Goal: Entertainment & Leisure: Browse casually

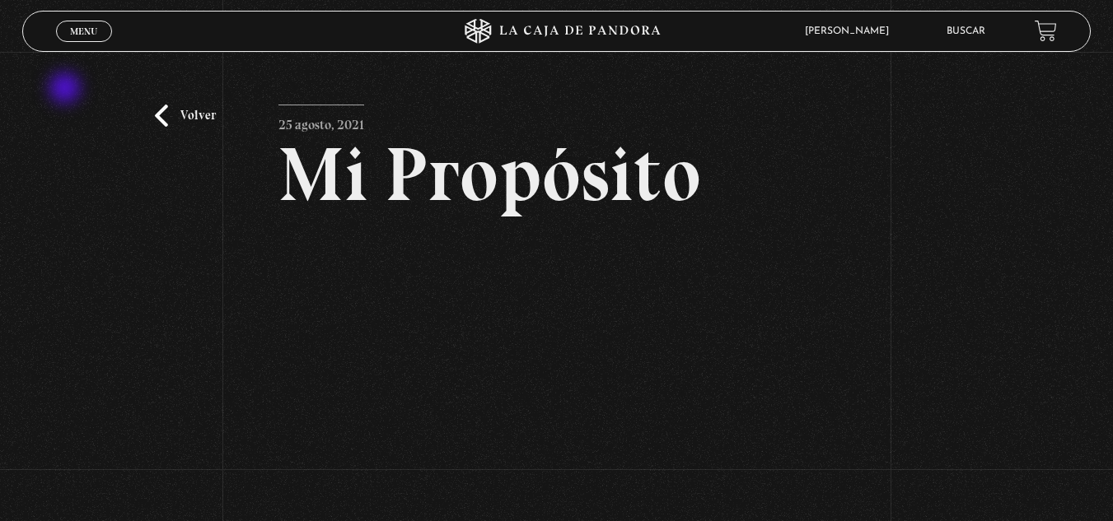
scroll to position [82, 0]
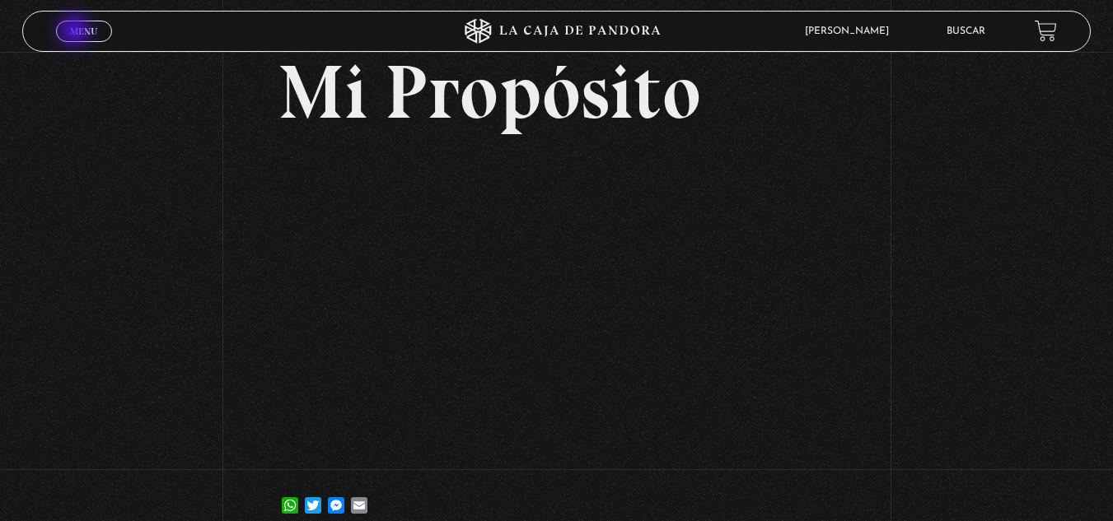
click at [76, 32] on span "Menu" at bounding box center [83, 31] width 27 height 10
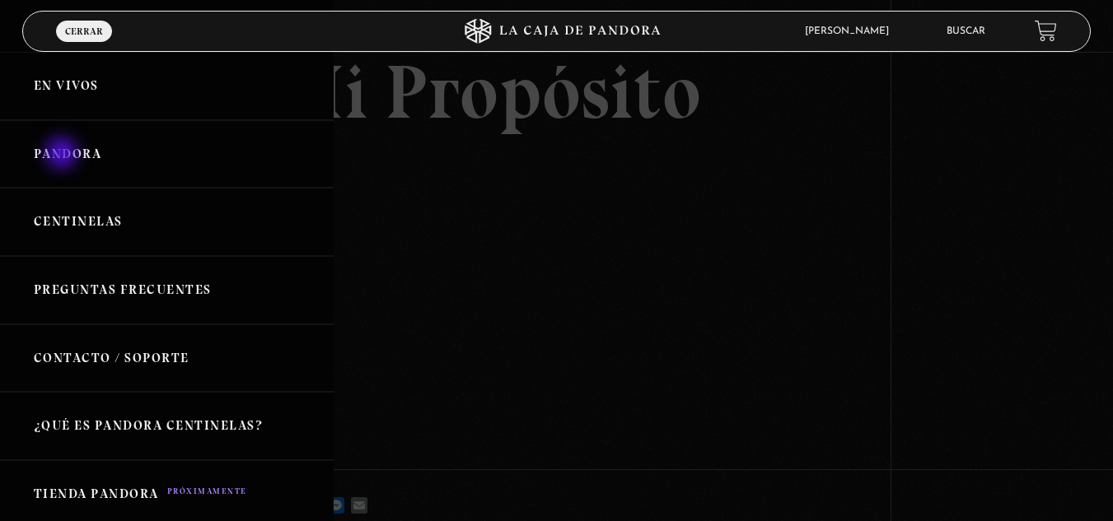
click at [64, 155] on link "Pandora" at bounding box center [167, 154] width 334 height 68
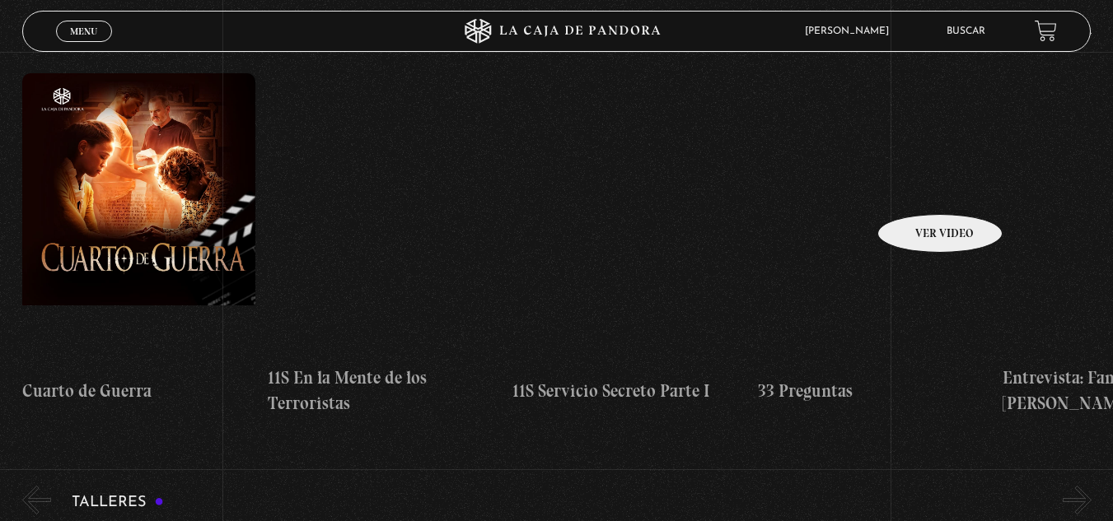
scroll to position [165, 0]
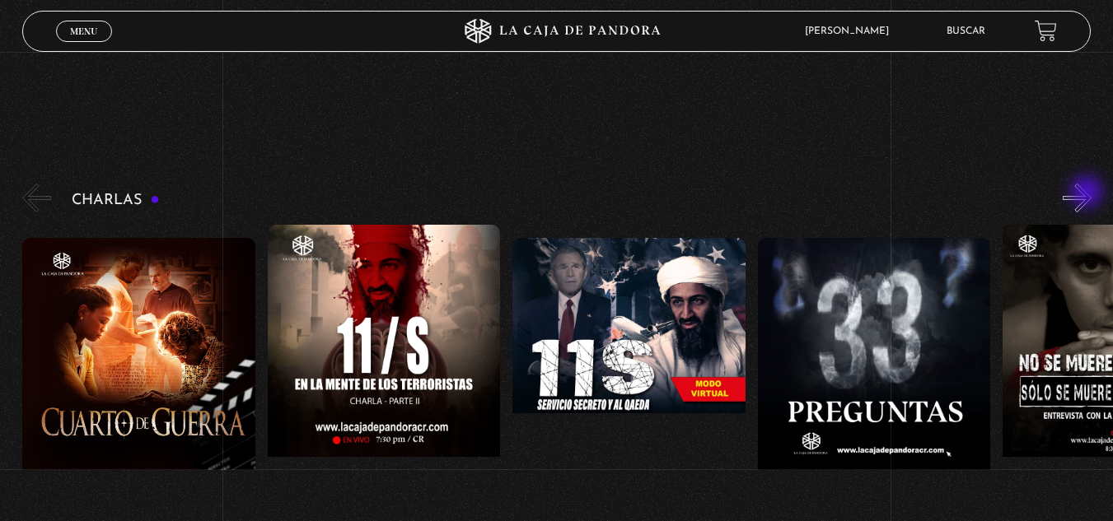
click at [1090, 197] on button "»" at bounding box center [1077, 198] width 29 height 29
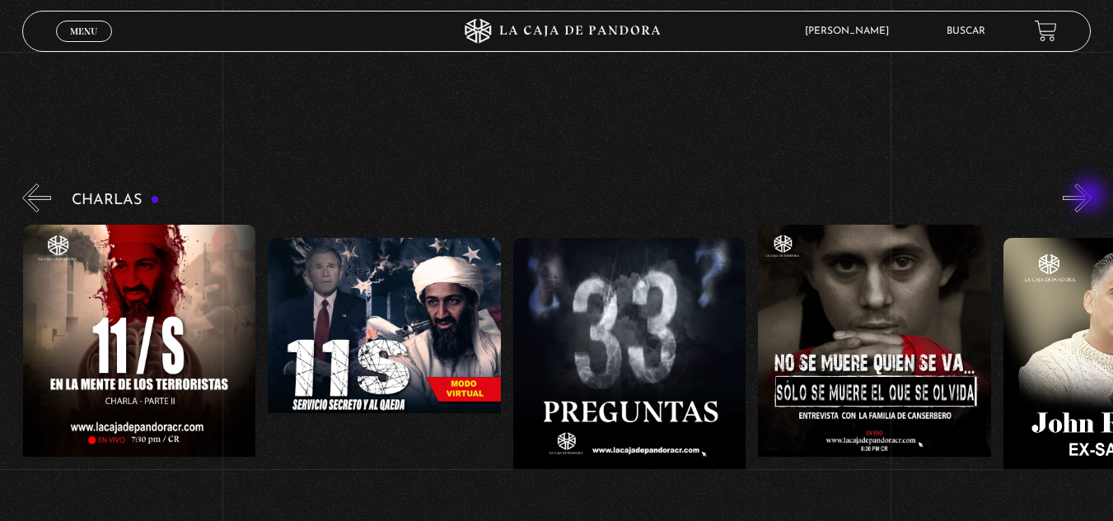
click at [1091, 197] on button "»" at bounding box center [1077, 198] width 29 height 29
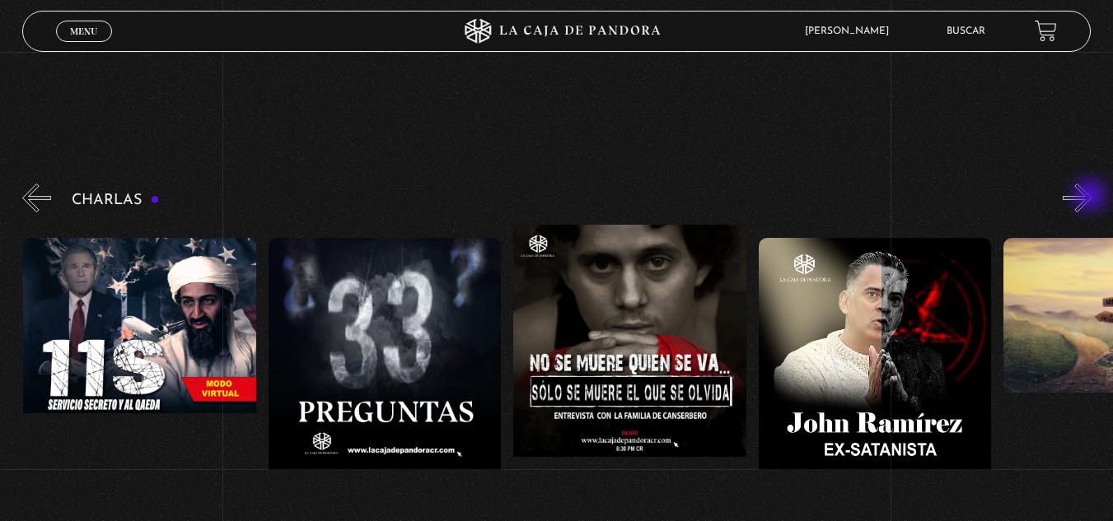
click at [1091, 197] on button "»" at bounding box center [1077, 198] width 29 height 29
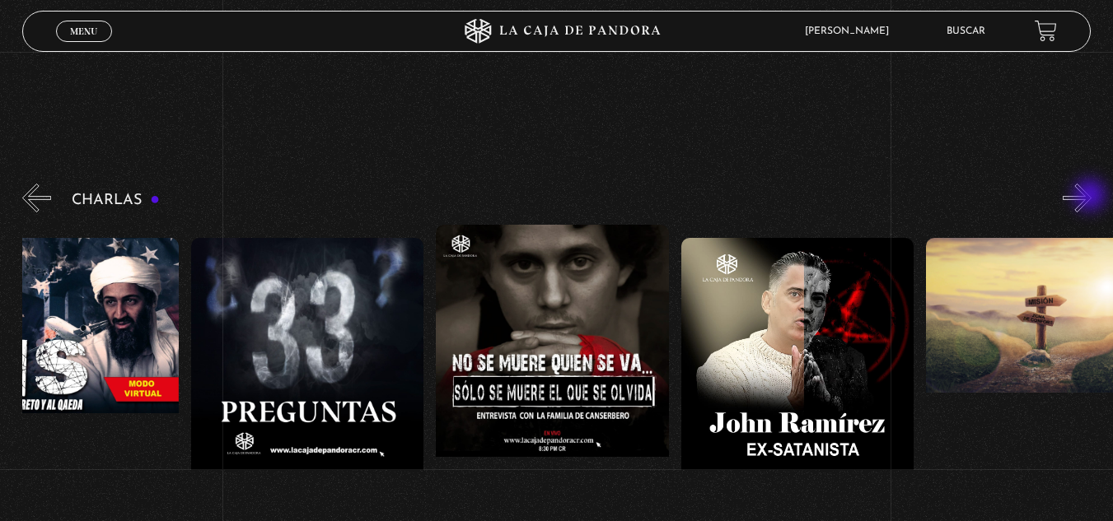
scroll to position [0, 613]
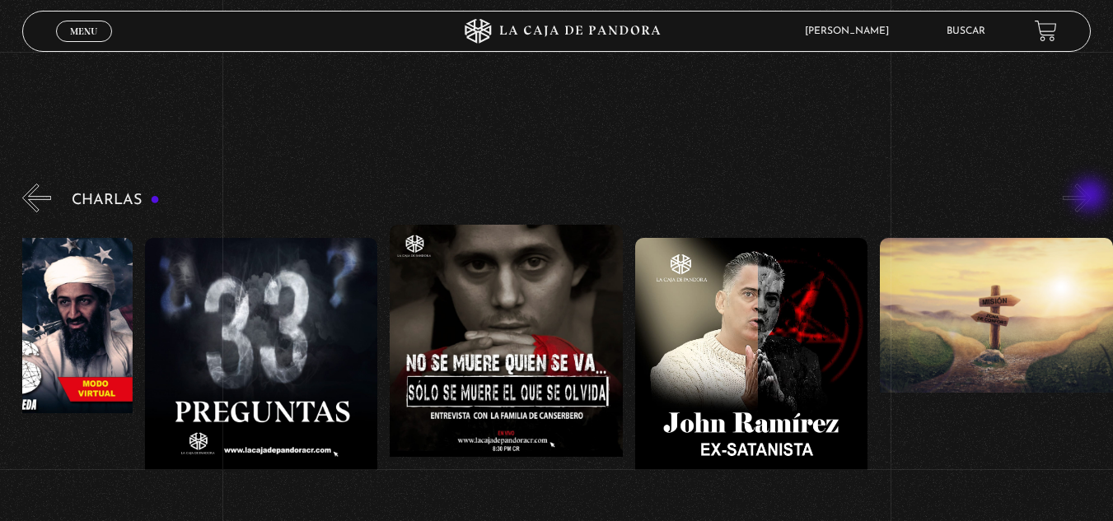
click at [1091, 197] on button "»" at bounding box center [1077, 198] width 29 height 29
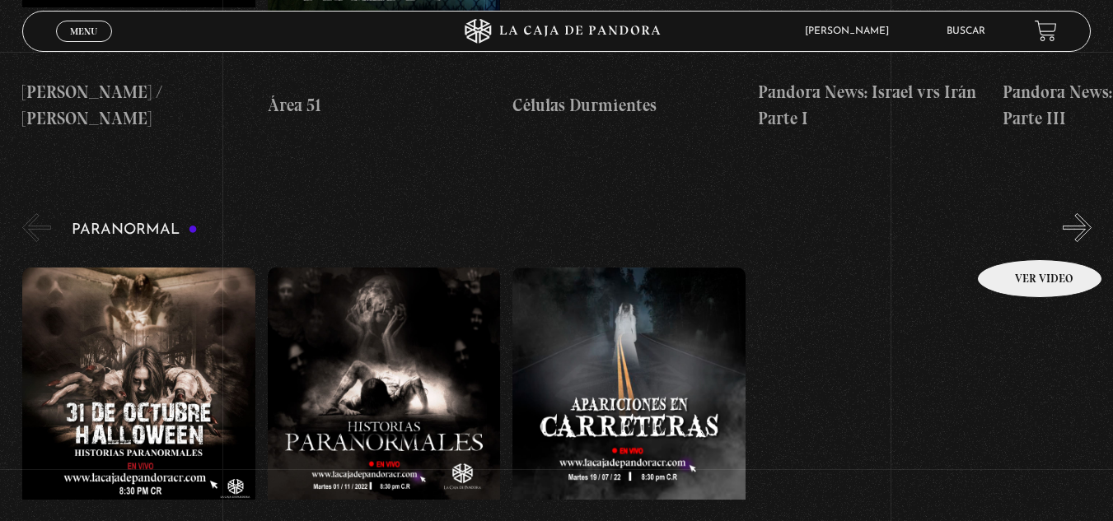
scroll to position [1565, 0]
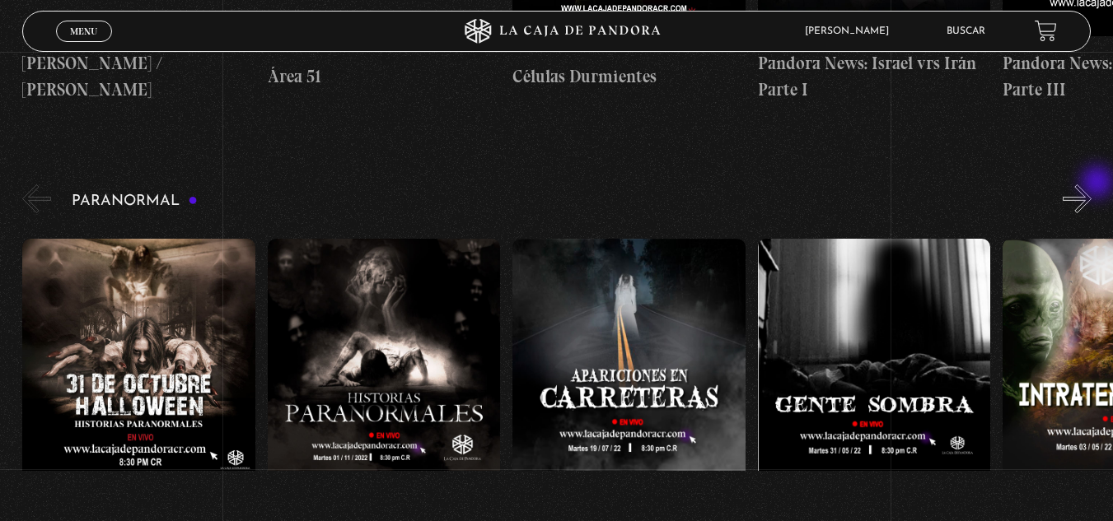
click at [1091, 185] on button "»" at bounding box center [1077, 199] width 29 height 29
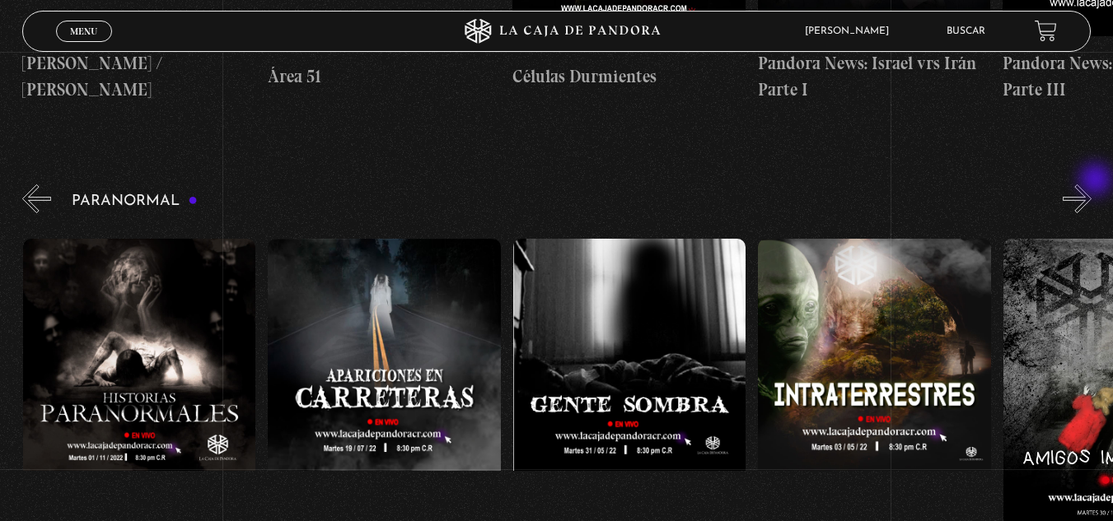
click at [1091, 185] on button "»" at bounding box center [1077, 199] width 29 height 29
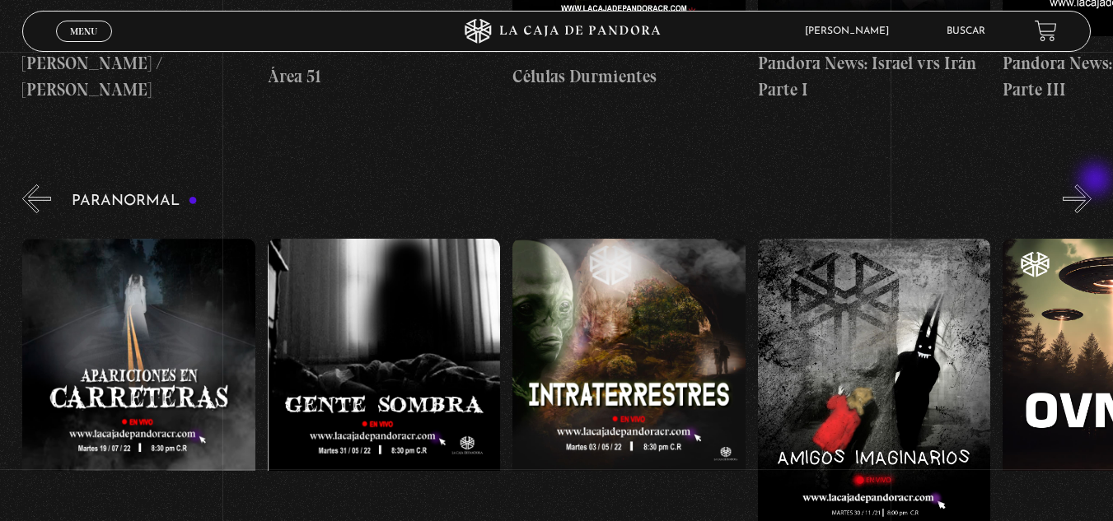
click at [1091, 185] on button "»" at bounding box center [1077, 199] width 29 height 29
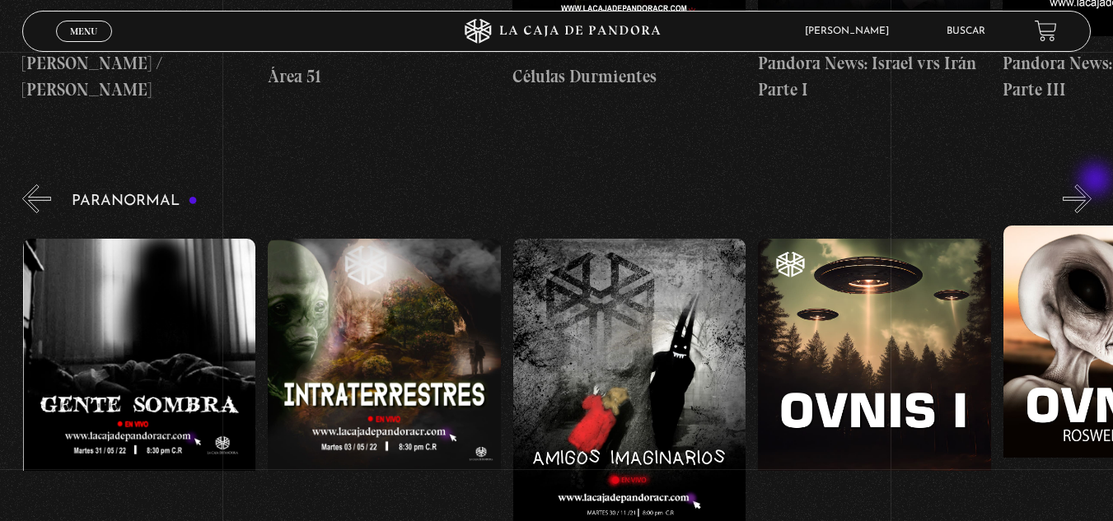
click at [1091, 185] on button "»" at bounding box center [1077, 199] width 29 height 29
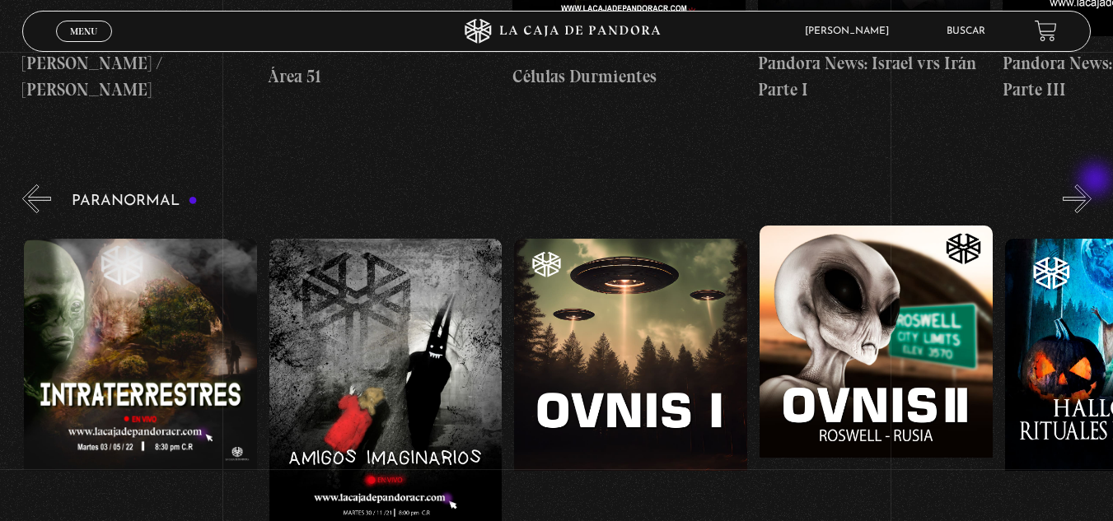
click at [1091, 185] on button "»" at bounding box center [1077, 199] width 29 height 29
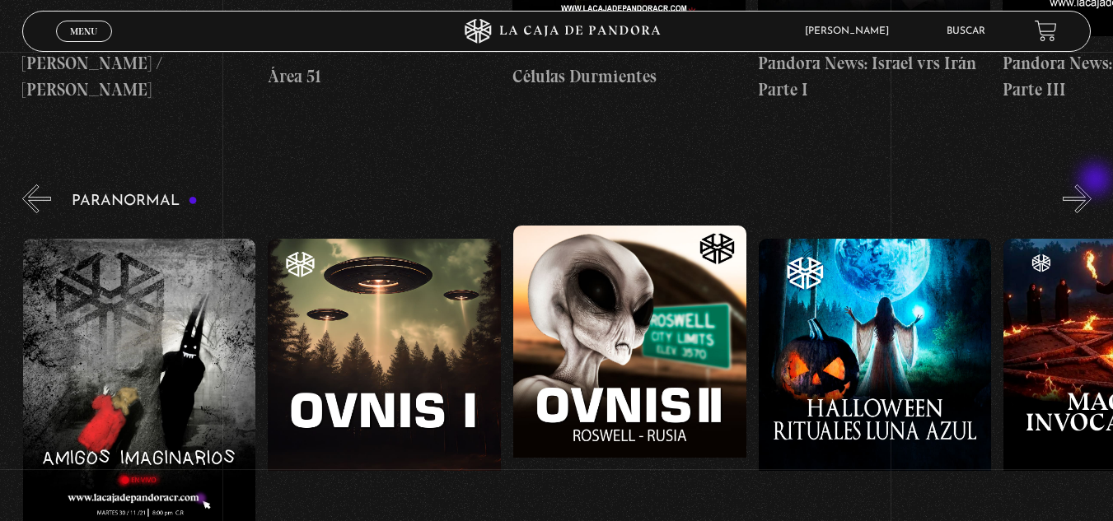
scroll to position [0, 1226]
click at [1091, 185] on button "»" at bounding box center [1077, 199] width 29 height 29
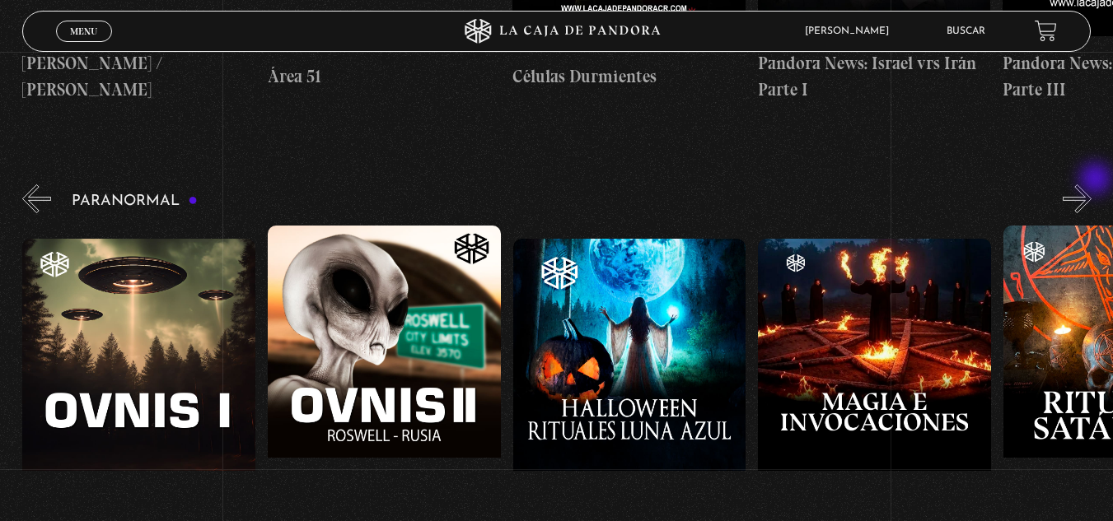
click at [1091, 185] on button "»" at bounding box center [1077, 199] width 29 height 29
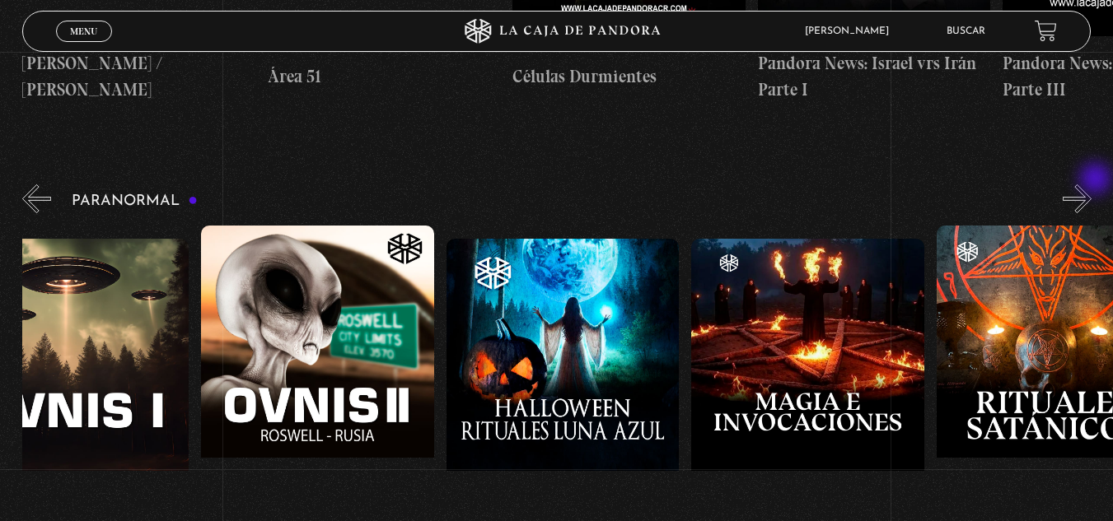
scroll to position [0, 1593]
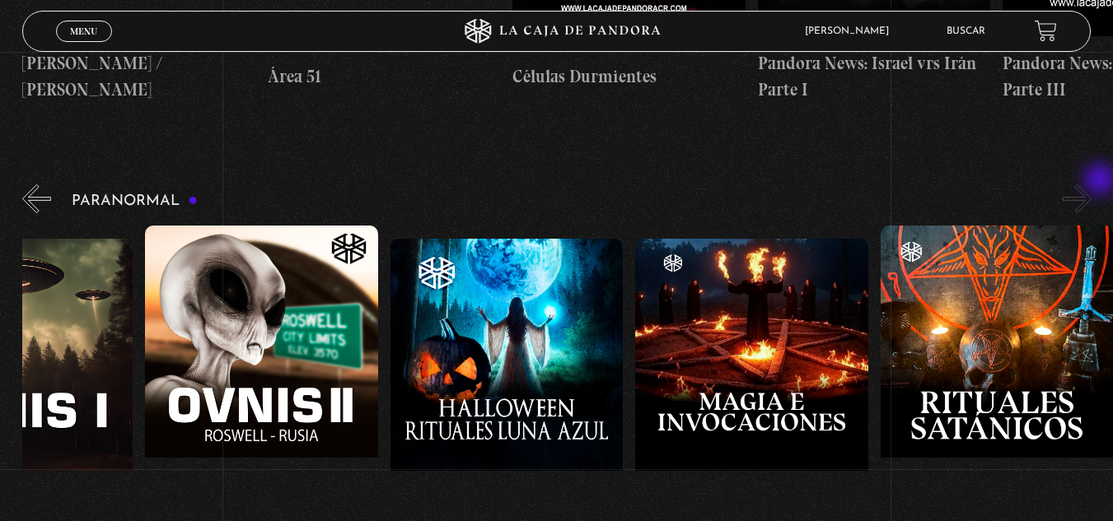
click at [1091, 185] on button "»" at bounding box center [1077, 199] width 29 height 29
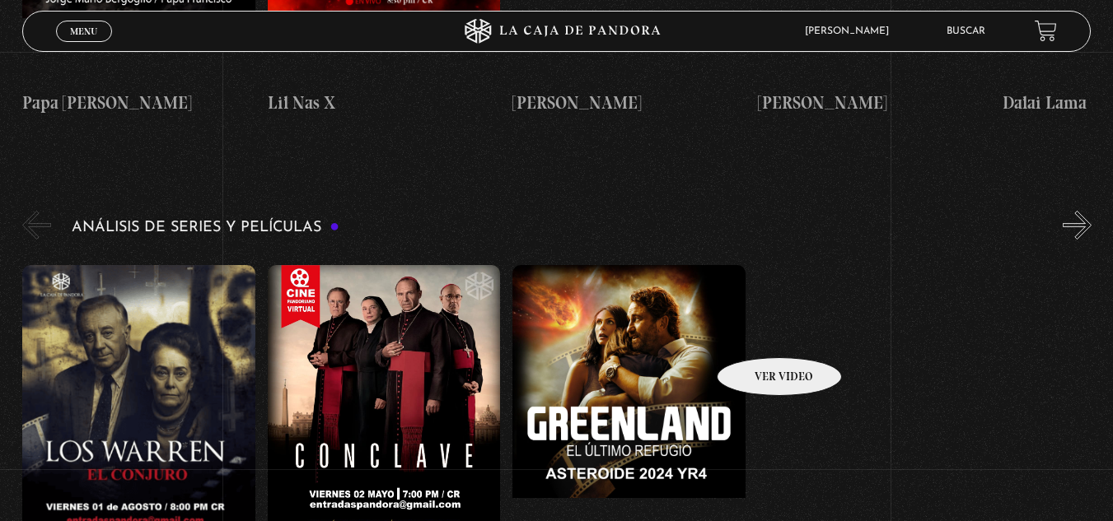
scroll to position [3048, 0]
